Goal: Information Seeking & Learning: Find specific page/section

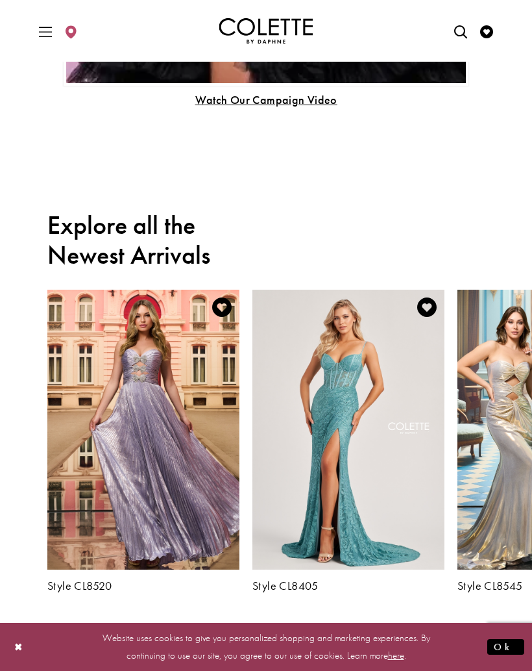
scroll to position [1074, 0]
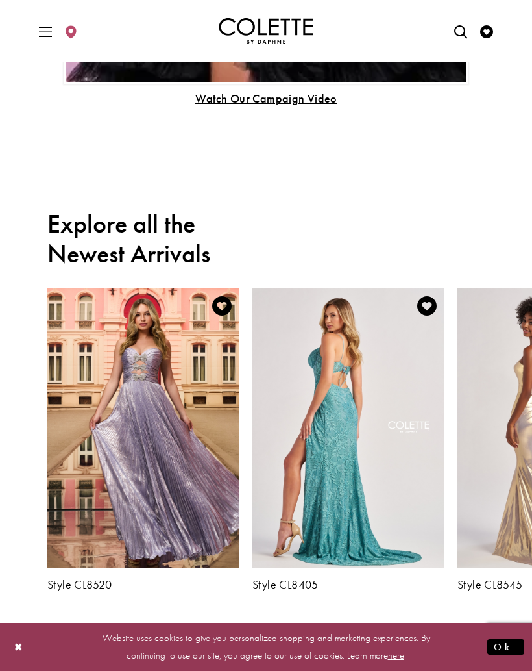
click at [311, 578] on h5 "Style CL8405" at bounding box center [349, 584] width 192 height 13
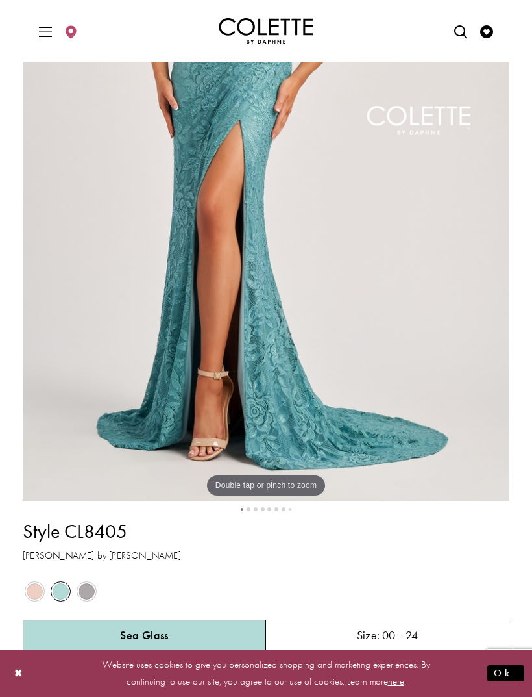
scroll to position [276, 0]
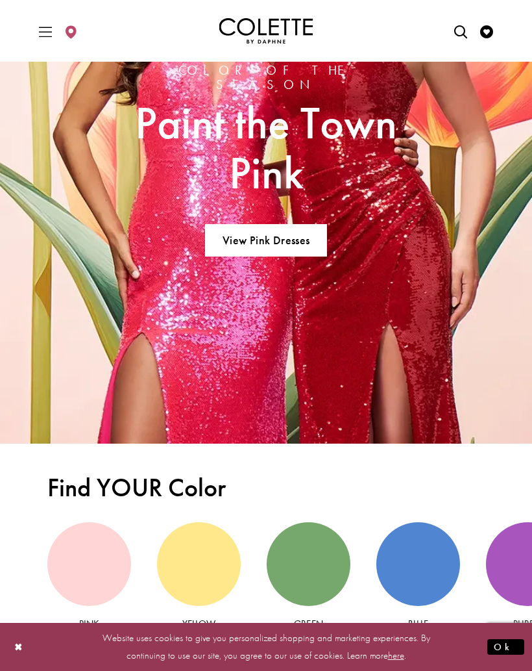
scroll to position [1838, 0]
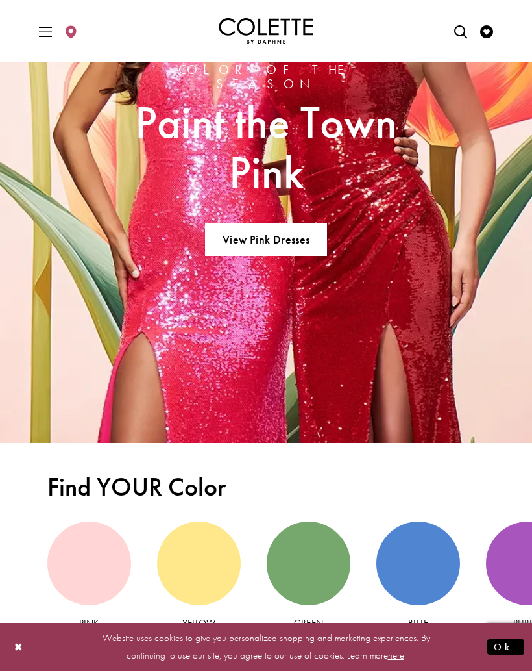
click at [463, 395] on img "colette by daphne models wearing spring 2025 dresses Related Link" at bounding box center [266, 159] width 532 height 568
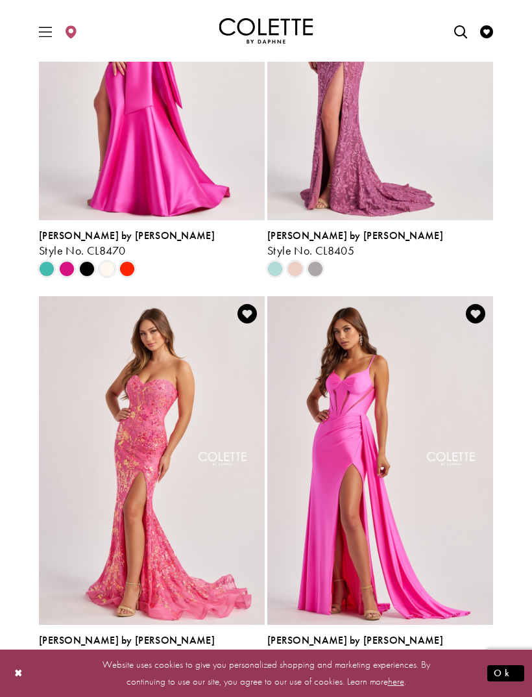
scroll to position [264, 0]
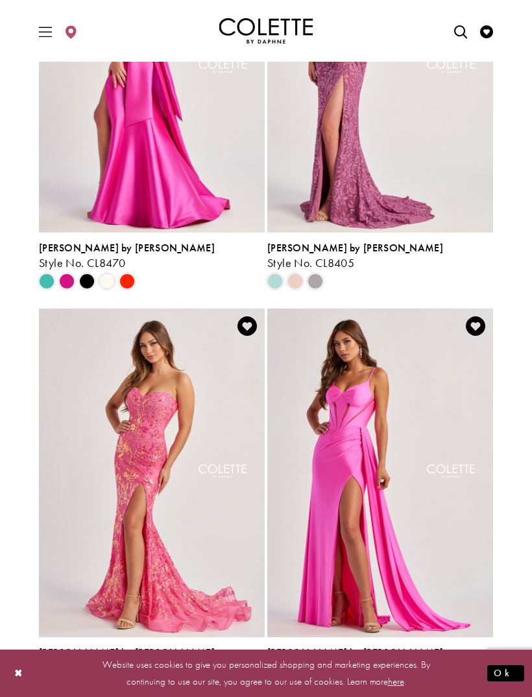
click at [330, 241] on span "Colette by Daphne" at bounding box center [355, 248] width 176 height 14
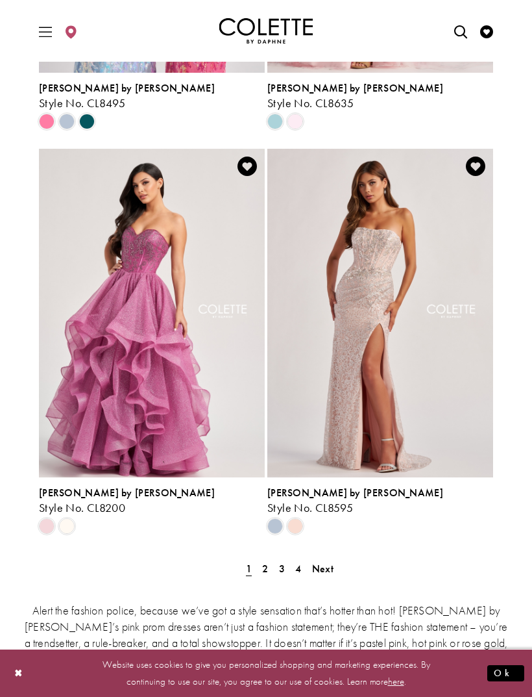
scroll to position [2455, 0]
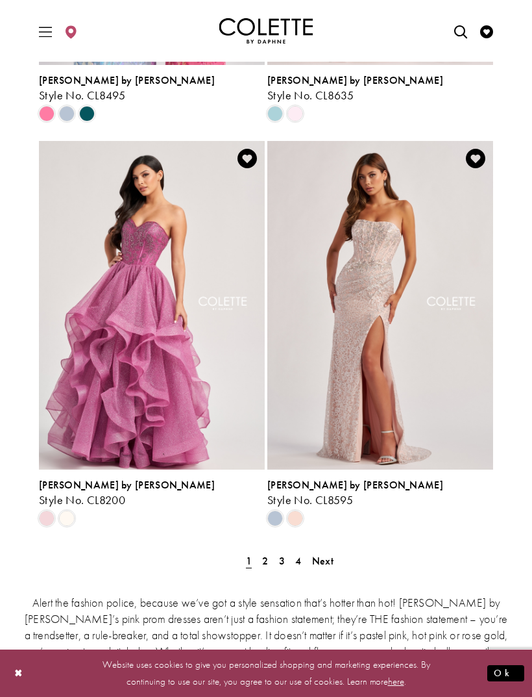
click at [267, 554] on span "2" at bounding box center [265, 561] width 6 height 14
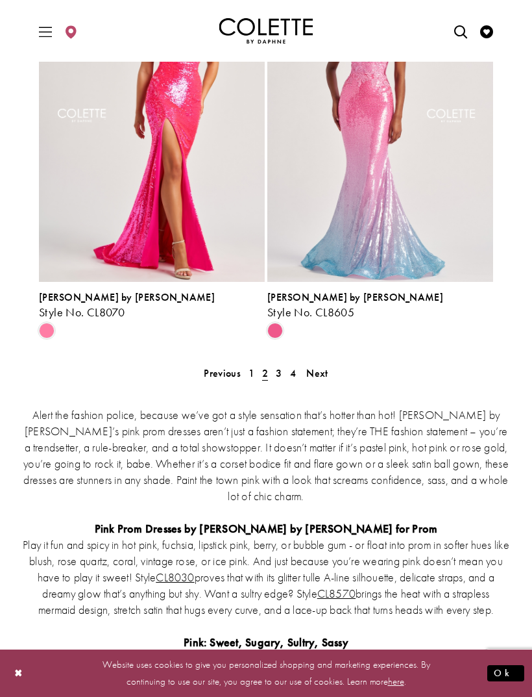
scroll to position [2661, 0]
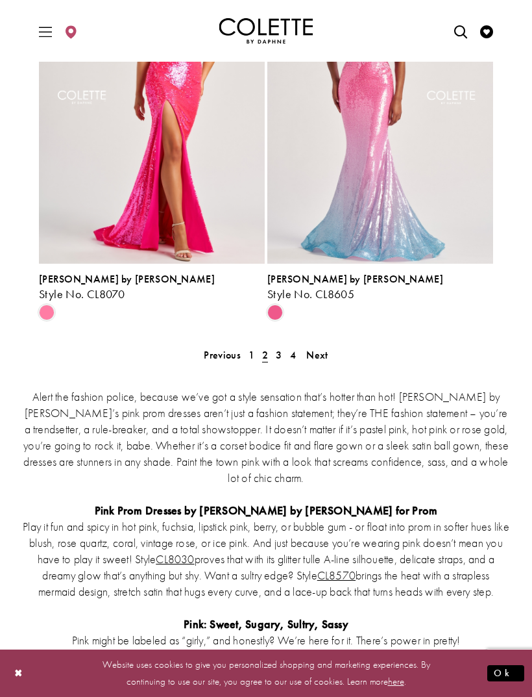
click at [277, 348] on span "3" at bounding box center [279, 355] width 6 height 14
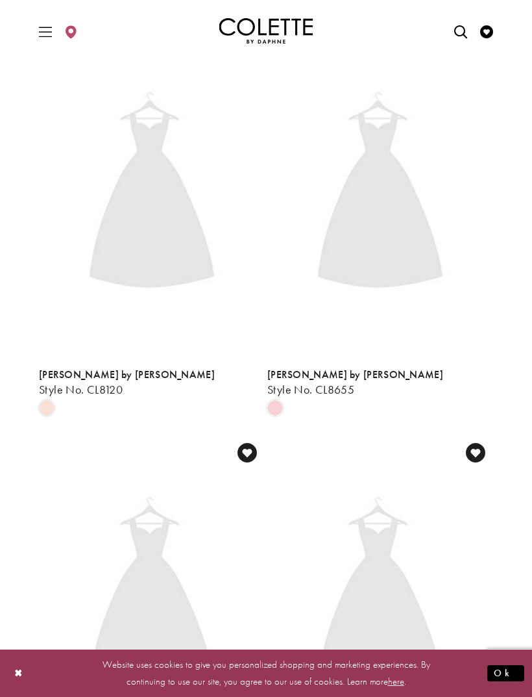
scroll to position [54, 0]
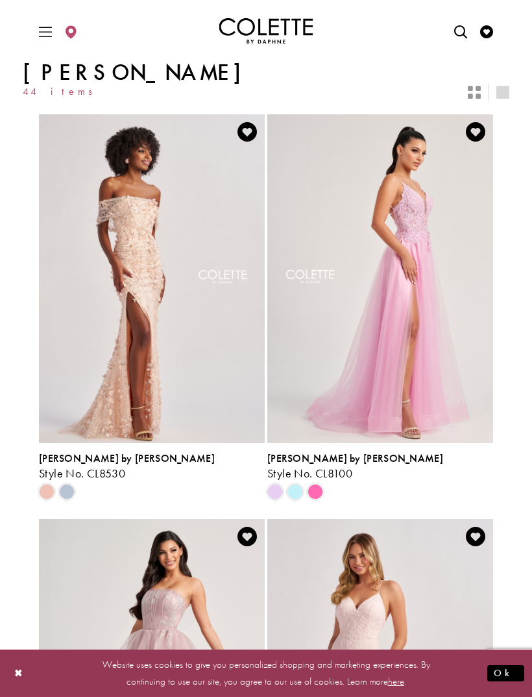
click at [70, 484] on span "Product List" at bounding box center [67, 492] width 16 height 16
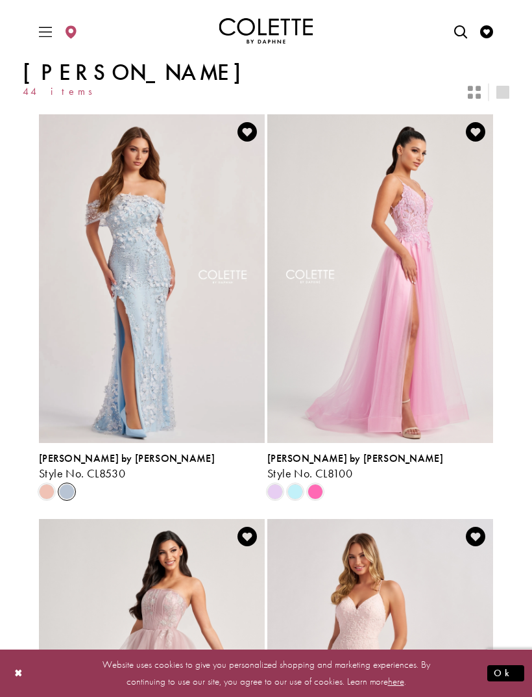
click at [53, 484] on span "Product List" at bounding box center [47, 492] width 16 height 16
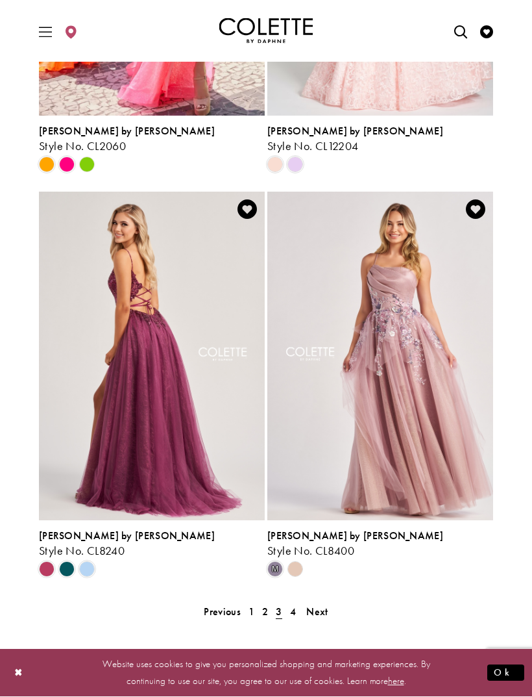
scroll to position [2406, 0]
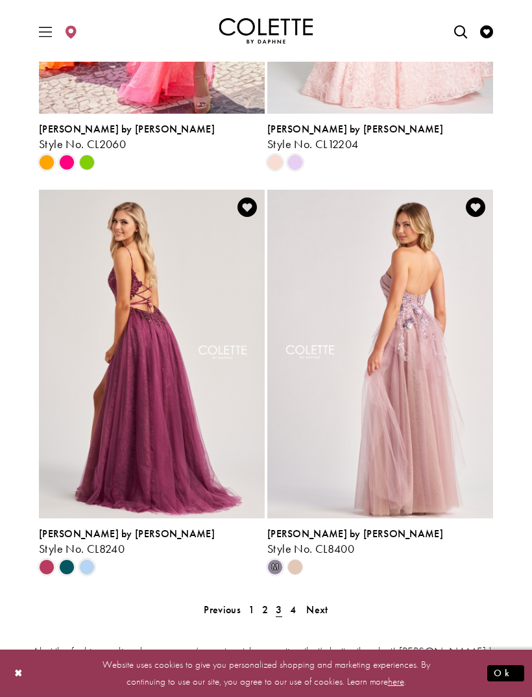
click at [294, 602] on span "4" at bounding box center [293, 609] width 6 height 14
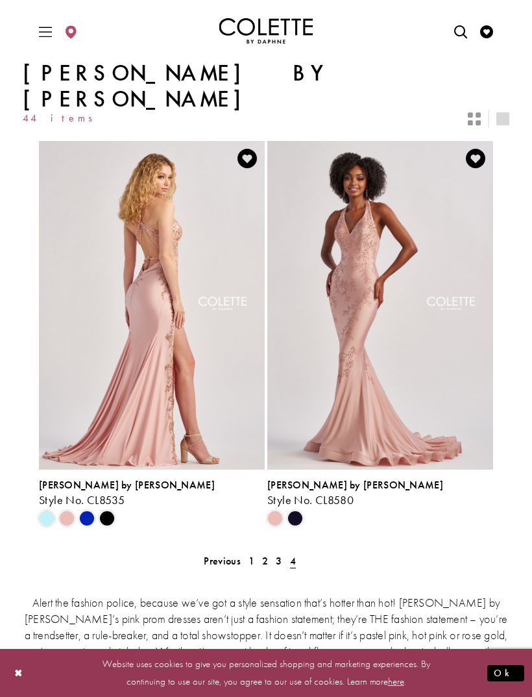
scroll to position [28, 0]
click at [66, 510] on span "Product List" at bounding box center [67, 518] width 16 height 16
click at [49, 510] on span "Product List" at bounding box center [47, 518] width 16 height 16
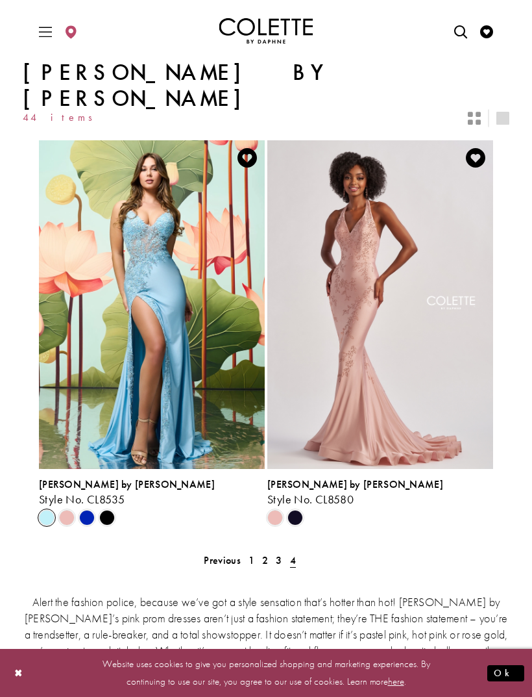
click at [73, 510] on span "Product List" at bounding box center [67, 518] width 16 height 16
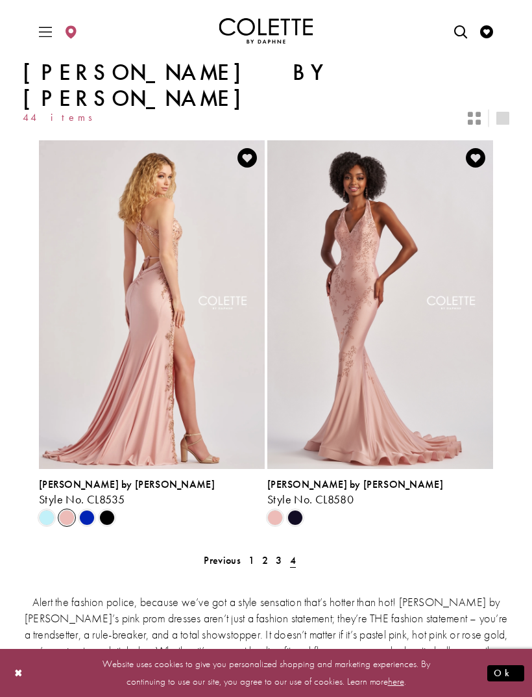
click at [101, 477] on span "[PERSON_NAME] by [PERSON_NAME]" at bounding box center [127, 484] width 176 height 14
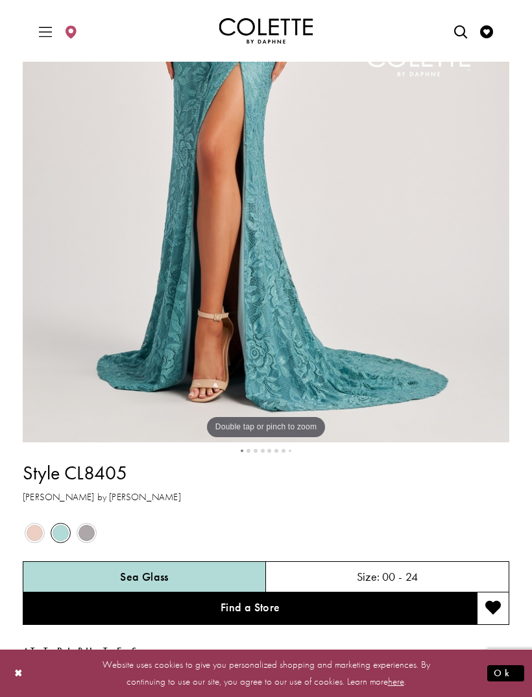
scroll to position [273, 0]
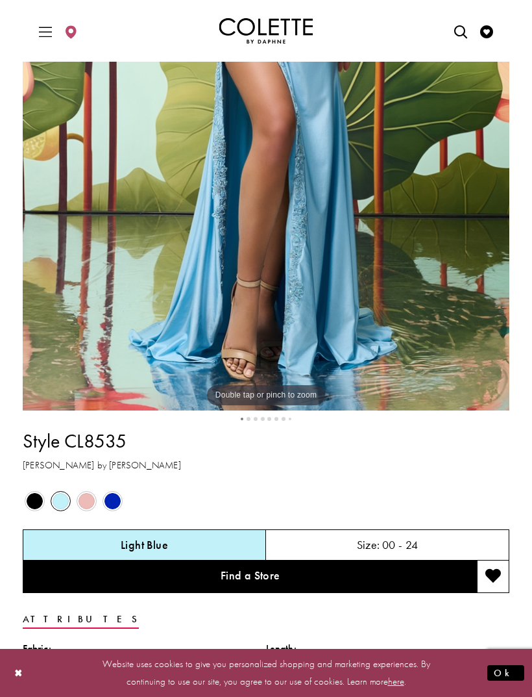
click at [89, 501] on span "Product color controls state depends on size chosen" at bounding box center [87, 501] width 16 height 16
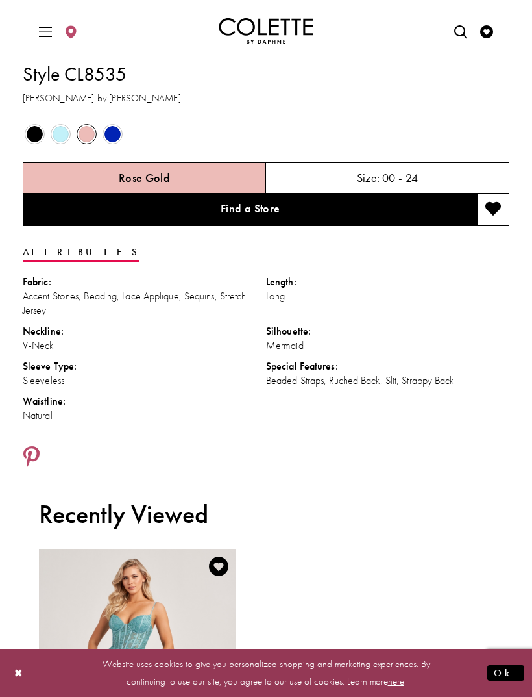
scroll to position [749, 0]
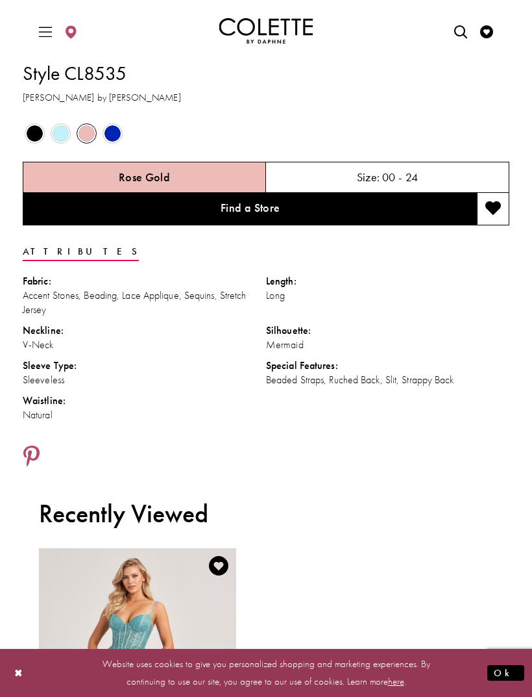
click at [434, 170] on div "Size: 00 - 24" at bounding box center [387, 177] width 243 height 31
click at [395, 174] on h5 "00 - 24" at bounding box center [400, 177] width 36 height 13
click at [416, 176] on h5 "00 - 24" at bounding box center [400, 177] width 36 height 13
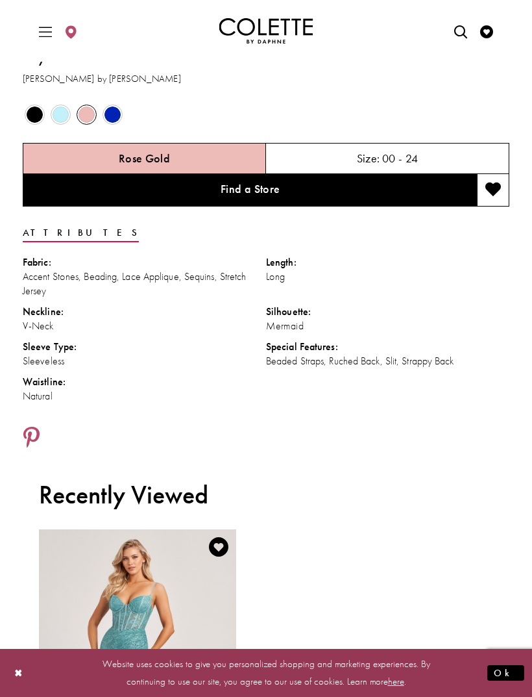
scroll to position [767, 0]
click at [374, 144] on div "Size: 00 - 24" at bounding box center [387, 158] width 243 height 31
click at [366, 158] on span "Size:" at bounding box center [368, 158] width 23 height 15
click at [380, 164] on div "Size: 00 - 24" at bounding box center [387, 158] width 243 height 31
click at [392, 156] on h5 "00 - 24" at bounding box center [400, 159] width 36 height 13
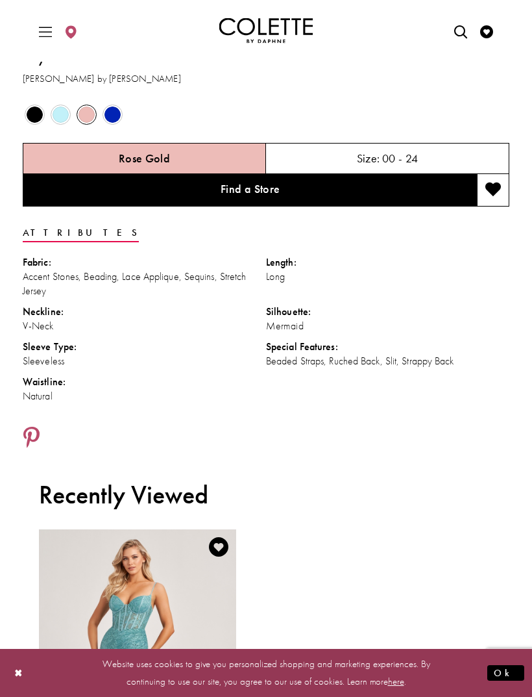
click at [334, 194] on link "Find a Store" at bounding box center [250, 191] width 454 height 32
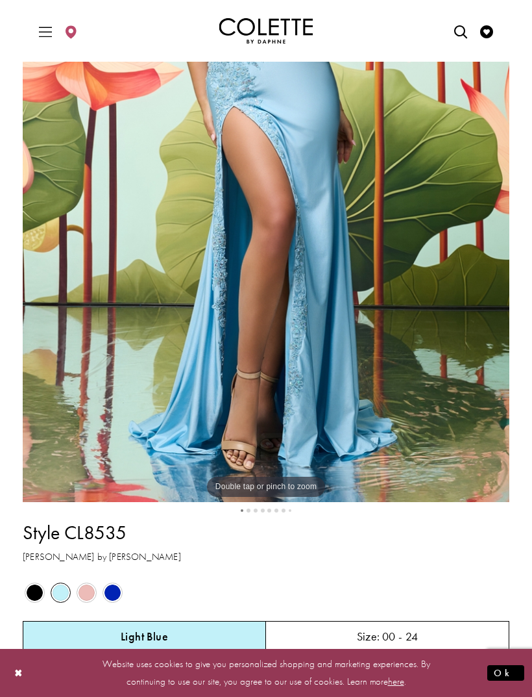
click at [90, 590] on span "Product color controls state depends on size chosen" at bounding box center [87, 592] width 16 height 16
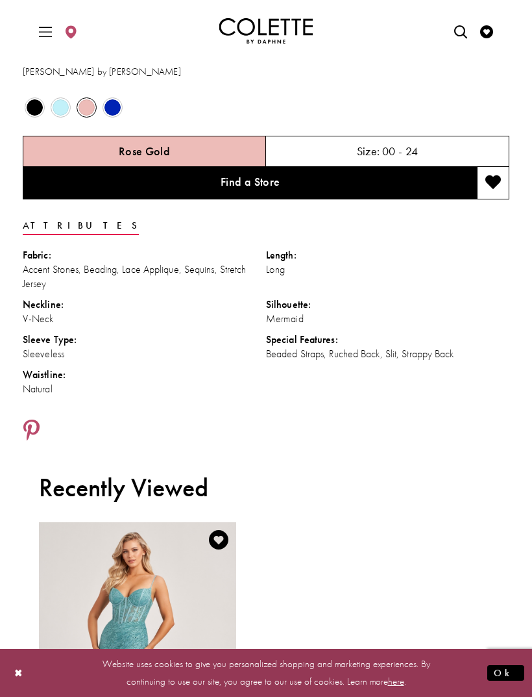
scroll to position [775, 0]
click at [368, 195] on link "Find a Store" at bounding box center [250, 184] width 454 height 32
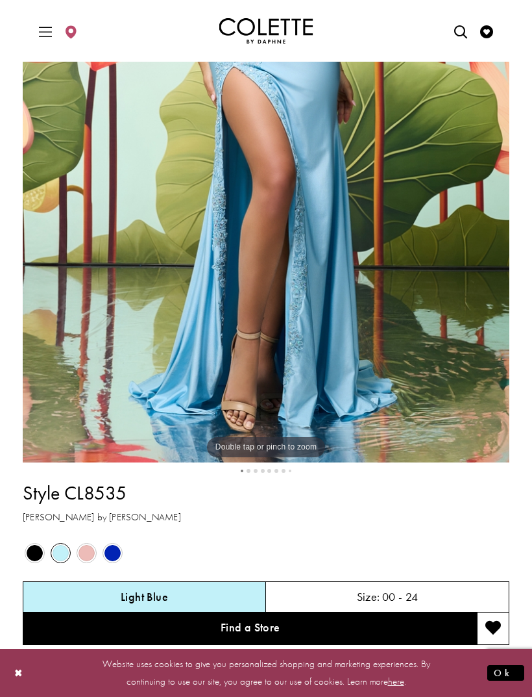
click at [102, 549] on div "Out of Stock" at bounding box center [113, 553] width 24 height 24
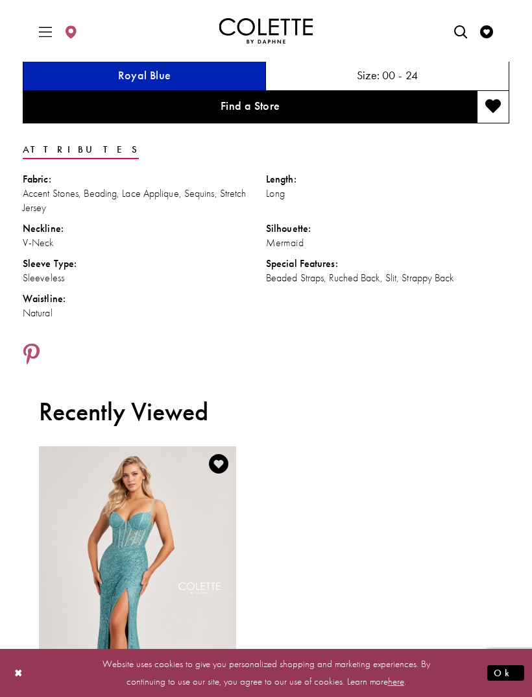
scroll to position [854, 0]
